Goal: Register for event/course

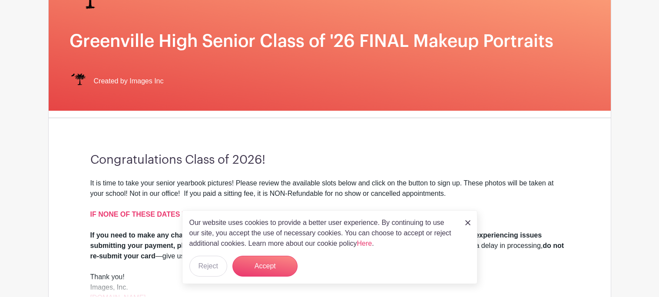
scroll to position [121, 0]
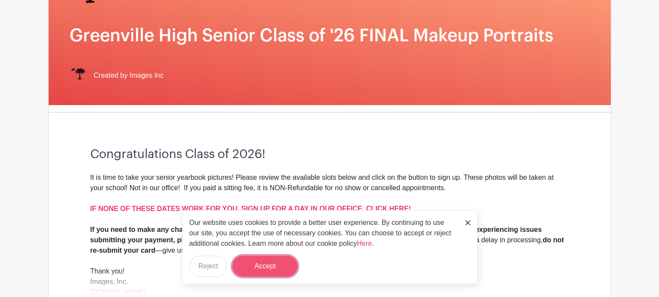
click at [293, 258] on button "Accept" at bounding box center [264, 266] width 65 height 21
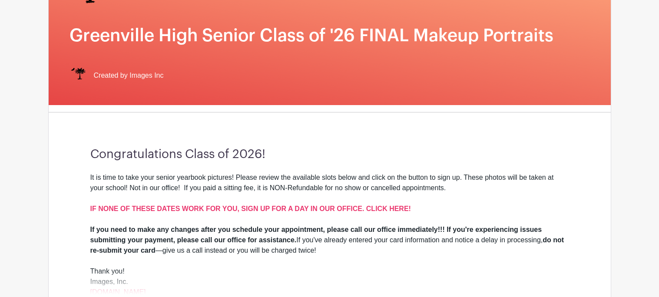
click at [419, 144] on div "Congratulations Class of 2026! It is time to take your senior yearbook pictures…" at bounding box center [329, 230] width 520 height 223
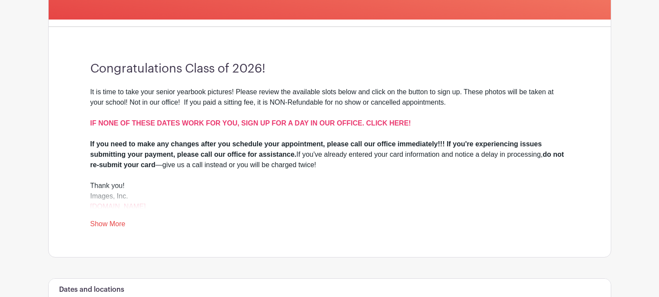
scroll to position [208, 0]
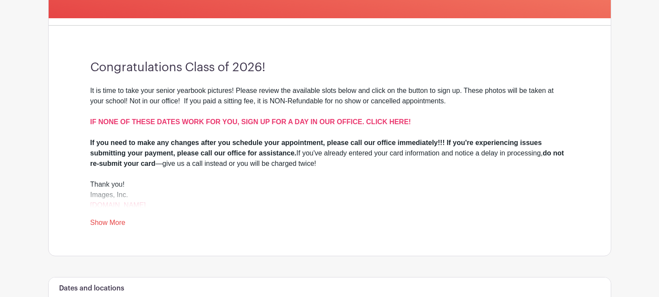
click at [110, 226] on link "Show More" at bounding box center [107, 224] width 35 height 11
click at [110, 226] on link "Show Less" at bounding box center [107, 224] width 34 height 11
click at [110, 226] on link "Show More" at bounding box center [107, 224] width 35 height 11
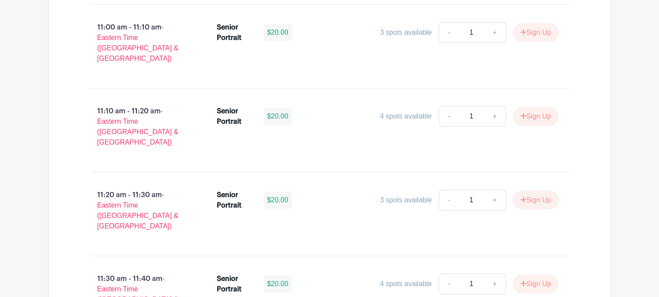
scroll to position [1666, 0]
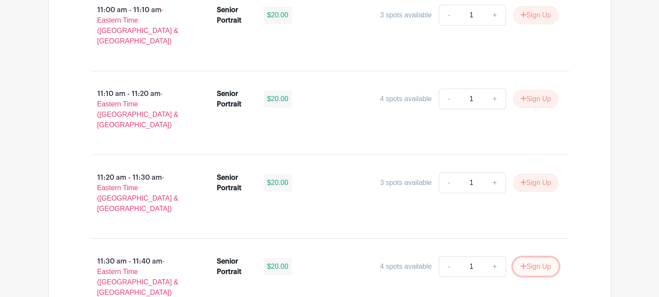
click at [542, 258] on button "Sign Up" at bounding box center [536, 267] width 46 height 18
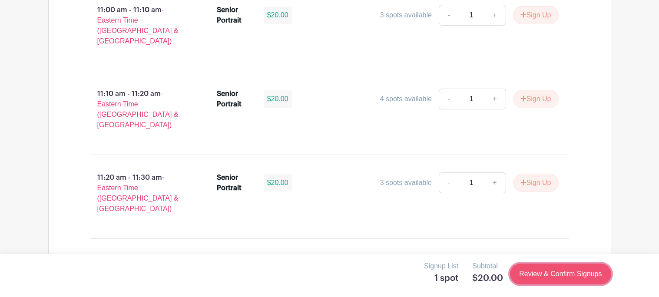
click at [549, 277] on link "Review & Confirm Signups" at bounding box center [560, 274] width 101 height 21
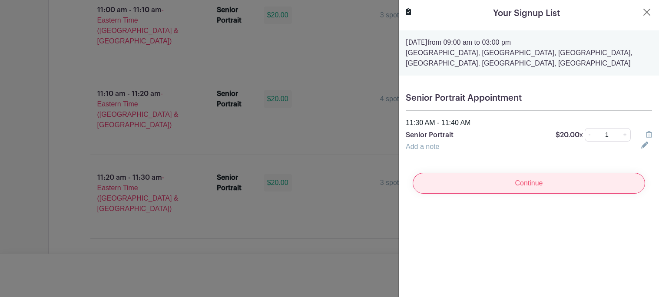
click at [577, 184] on input "Continue" at bounding box center [529, 183] width 232 height 21
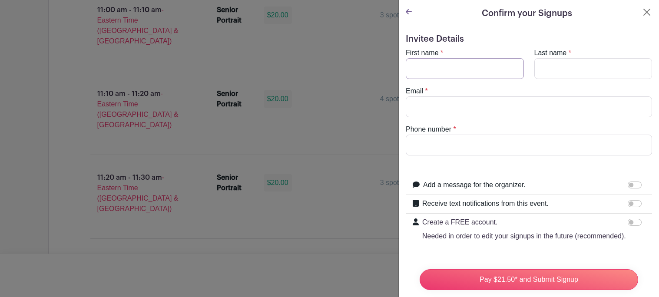
click at [497, 62] on input "First name" at bounding box center [465, 68] width 118 height 21
type input "Justice"
type input "Brown"
type input "[EMAIL_ADDRESS][DOMAIN_NAME]"
type input "8643544704"
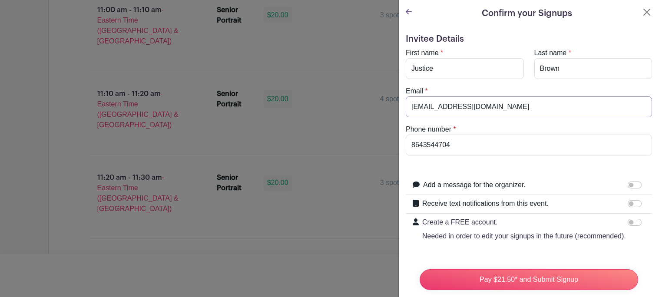
drag, startPoint x: 527, startPoint y: 108, endPoint x: 224, endPoint y: 86, distance: 303.5
type input "[EMAIL_ADDRESS][DOMAIN_NAME]"
drag, startPoint x: 467, startPoint y: 149, endPoint x: 425, endPoint y: 147, distance: 42.2
click at [425, 147] on input "8643544704" at bounding box center [529, 145] width 246 height 21
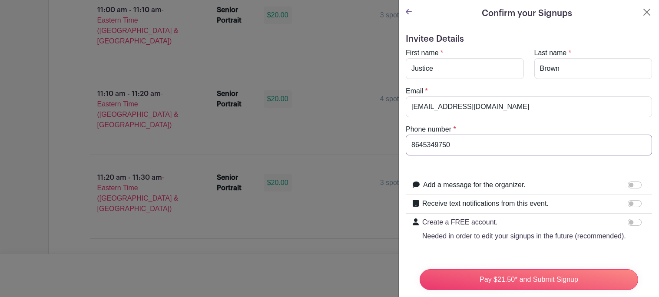
type input "8645349750"
click at [635, 189] on div at bounding box center [635, 185] width 17 height 10
click at [635, 205] on input "Receive text notifications from this event." at bounding box center [634, 203] width 14 height 7
checkbox input "true"
click at [601, 241] on input "Your Phone Number" at bounding box center [549, 241] width 192 height 21
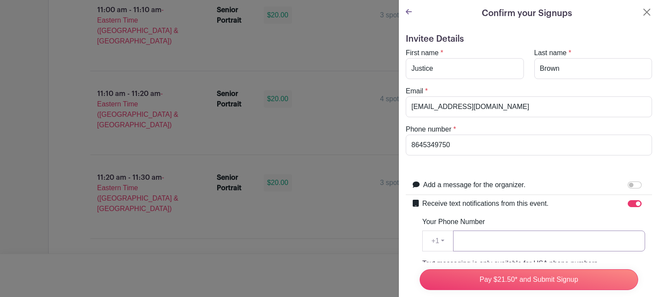
type input "8645349750"
click at [530, 168] on form "Invitee Details First name * Justice Last name * [PERSON_NAME] Email * [EMAIL_A…" at bounding box center [529, 277] width 246 height 487
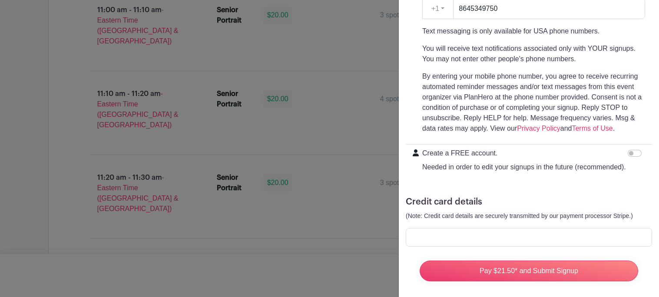
scroll to position [238, 0]
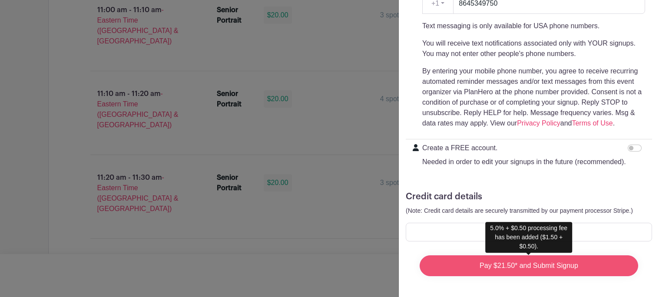
click at [567, 268] on input "Pay $21.50* and Submit Signup" at bounding box center [528, 265] width 218 height 21
